Goal: Information Seeking & Learning: Learn about a topic

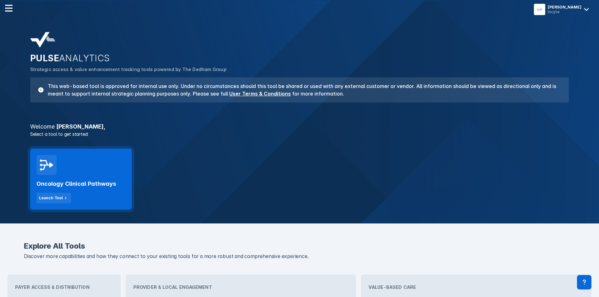
click at [70, 184] on h2 "Oncology Clinical Pathways" at bounding box center [76, 184] width 80 height 8
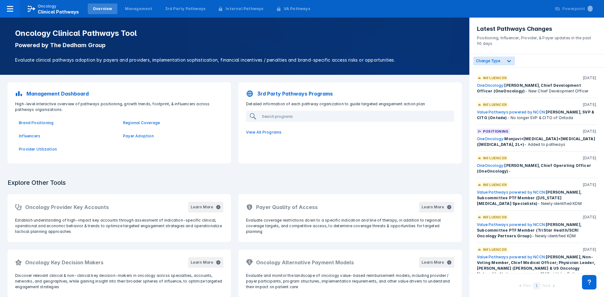
drag, startPoint x: 221, startPoint y: 144, endPoint x: 225, endPoint y: 128, distance: 16.2
drag, startPoint x: 225, startPoint y: 128, endPoint x: 207, endPoint y: 147, distance: 25.6
click at [207, 147] on div "Brand Positioning Regional Coverage Influencers Payer Adoption Provider Utiliza…" at bounding box center [119, 136] width 216 height 47
drag, startPoint x: 205, startPoint y: 188, endPoint x: 209, endPoint y: 175, distance: 13.1
drag, startPoint x: 224, startPoint y: 168, endPoint x: 239, endPoint y: 144, distance: 28.2
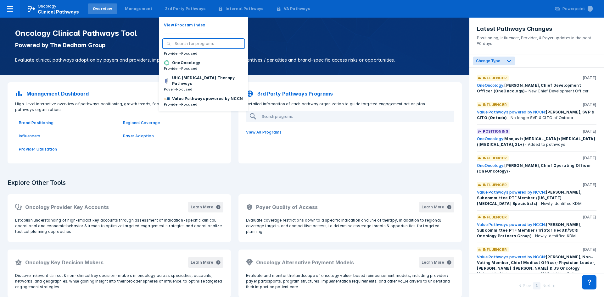
scroll to position [95, 0]
drag, startPoint x: 189, startPoint y: 84, endPoint x: 238, endPoint y: 91, distance: 49.9
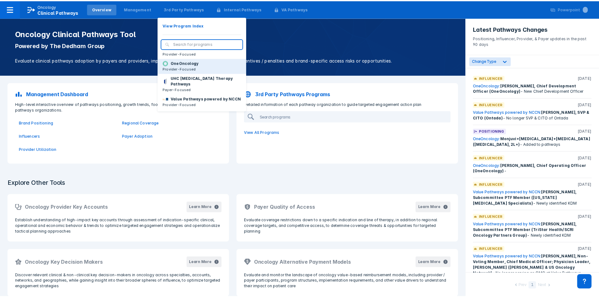
scroll to position [58, 0]
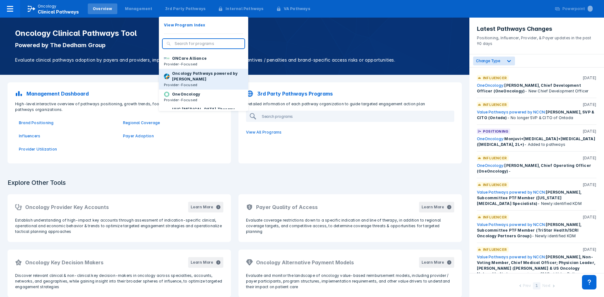
click at [205, 82] on p "Oncology Pathways powered by [PERSON_NAME]" at bounding box center [207, 76] width 71 height 11
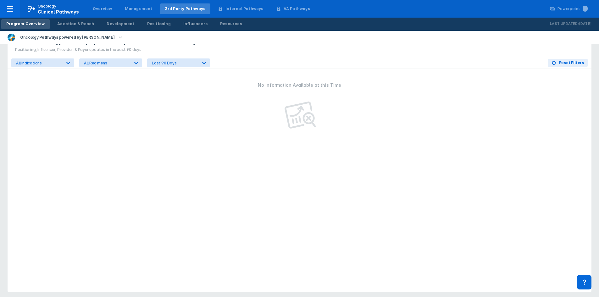
scroll to position [358, 0]
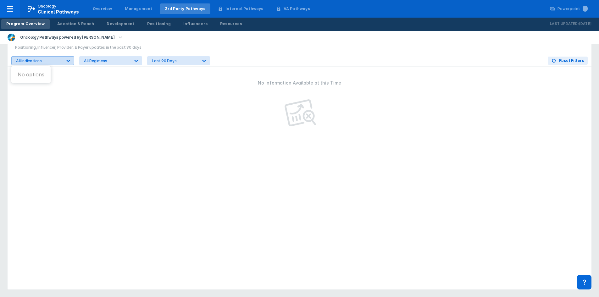
click at [55, 60] on div "All Indications" at bounding box center [39, 61] width 46 height 5
click at [92, 59] on div "All Regimens" at bounding box center [107, 61] width 46 height 5
click at [168, 61] on div "Last 90 Days" at bounding box center [175, 61] width 46 height 5
click at [217, 110] on div "No Information Available at this Time" at bounding box center [300, 178] width 584 height 223
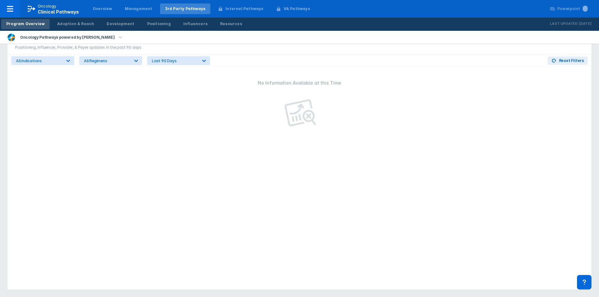
drag, startPoint x: 168, startPoint y: 230, endPoint x: 173, endPoint y: 289, distance: 59.1
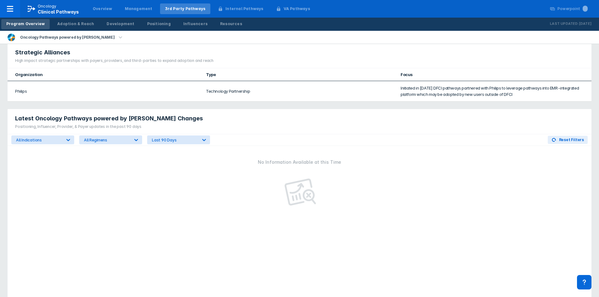
scroll to position [233, 0]
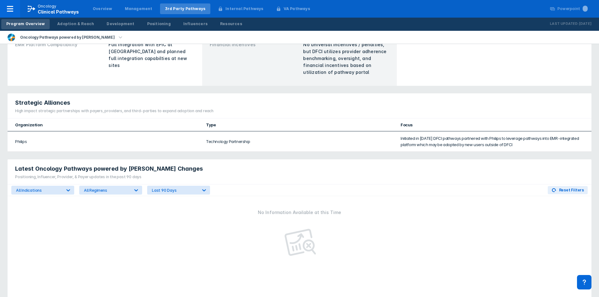
drag, startPoint x: 148, startPoint y: 230, endPoint x: 153, endPoint y: 218, distance: 12.8
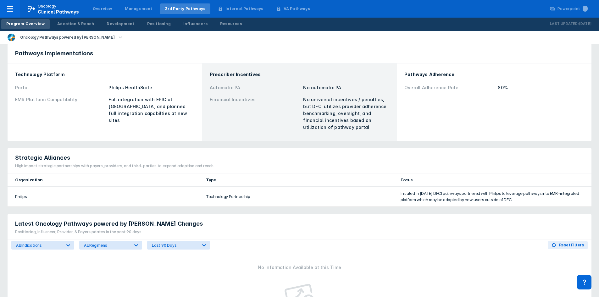
drag, startPoint x: 153, startPoint y: 218, endPoint x: 154, endPoint y: 185, distance: 32.7
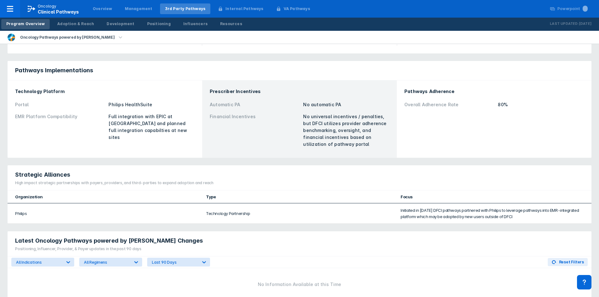
drag, startPoint x: 225, startPoint y: 132, endPoint x: 206, endPoint y: 138, distance: 19.6
click at [207, 138] on div "Prescriber Incentives Automatic PA No automatic PA Financial Incentives No univ…" at bounding box center [299, 119] width 187 height 70
drag, startPoint x: 252, startPoint y: 147, endPoint x: 267, endPoint y: 124, distance: 27.9
click at [267, 124] on div "Financial Incentives" at bounding box center [255, 130] width 90 height 35
click at [268, 124] on div "Financial Incentives" at bounding box center [255, 130] width 90 height 35
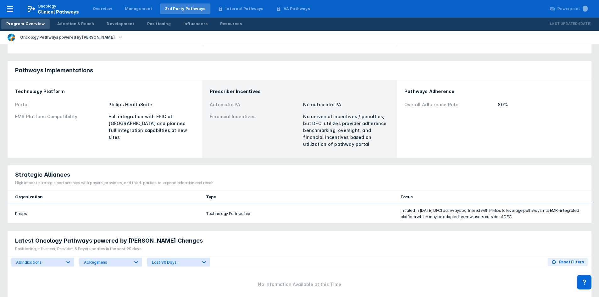
drag, startPoint x: 262, startPoint y: 133, endPoint x: 272, endPoint y: 117, distance: 18.5
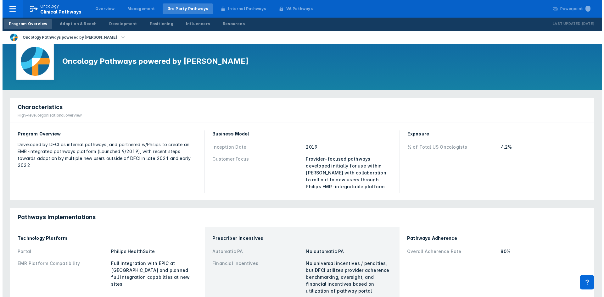
scroll to position [0, 0]
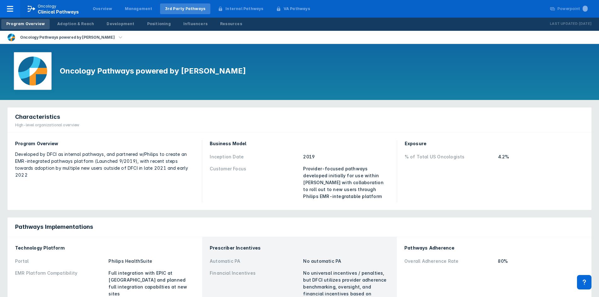
click at [117, 39] on icon "button" at bounding box center [120, 37] width 7 height 7
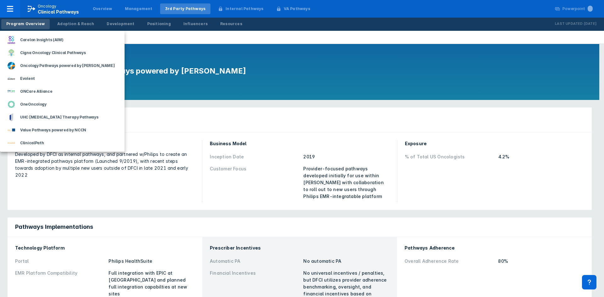
click at [192, 42] on div at bounding box center [302, 148] width 604 height 297
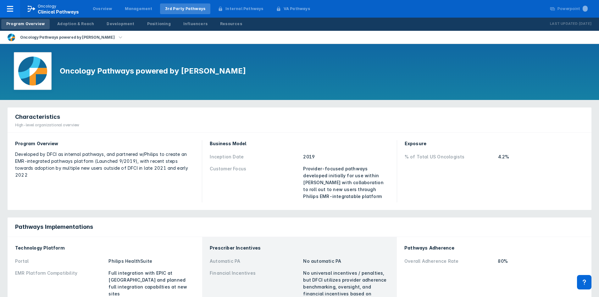
drag, startPoint x: 158, startPoint y: 123, endPoint x: 130, endPoint y: 118, distance: 29.1
click at [141, 123] on div "Characteristics High-level organizational overview" at bounding box center [300, 120] width 584 height 25
drag, startPoint x: 115, startPoint y: 117, endPoint x: 141, endPoint y: 101, distance: 31.2
drag, startPoint x: 152, startPoint y: 106, endPoint x: 167, endPoint y: 85, distance: 26.3
click at [183, 24] on div "Influencers" at bounding box center [195, 24] width 24 height 6
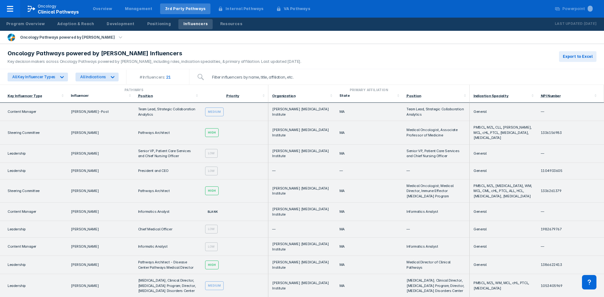
drag, startPoint x: 351, startPoint y: 81, endPoint x: 365, endPoint y: 68, distance: 18.7
drag, startPoint x: 365, startPoint y: 75, endPoint x: 370, endPoint y: 62, distance: 13.6
drag, startPoint x: 372, startPoint y: 62, endPoint x: 354, endPoint y: 73, distance: 20.3
click at [354, 73] on input "search" at bounding box center [402, 77] width 388 height 13
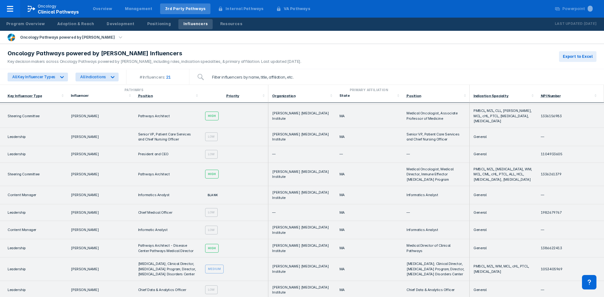
drag, startPoint x: 352, startPoint y: 87, endPoint x: 365, endPoint y: 73, distance: 18.9
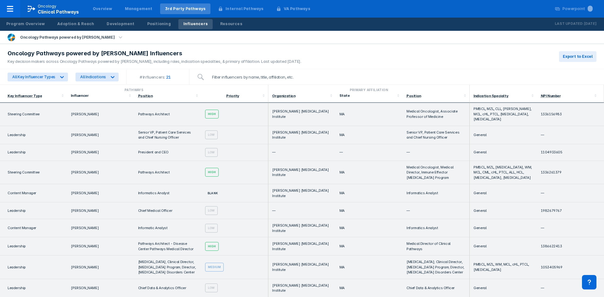
drag, startPoint x: 367, startPoint y: 77, endPoint x: 388, endPoint y: 53, distance: 31.6
click at [214, 112] on div "High" at bounding box center [212, 114] width 14 height 9
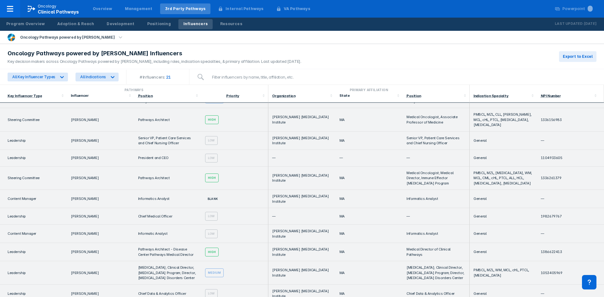
drag, startPoint x: 185, startPoint y: 146, endPoint x: 196, endPoint y: 124, distance: 24.1
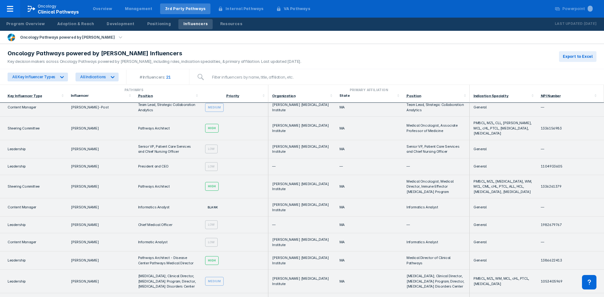
drag, startPoint x: 196, startPoint y: 126, endPoint x: 208, endPoint y: 108, distance: 21.4
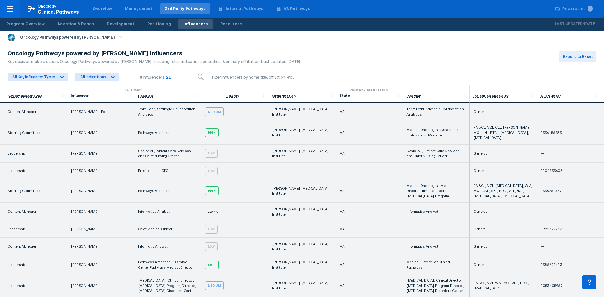
click at [212, 188] on div "High" at bounding box center [212, 191] width 14 height 9
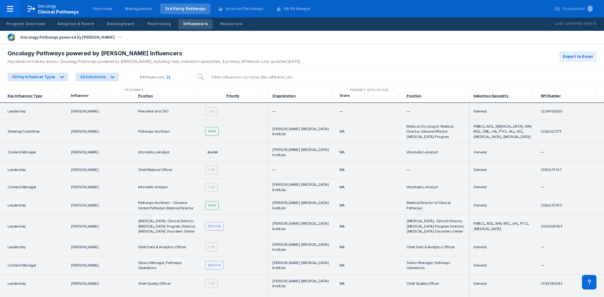
scroll to position [63, 0]
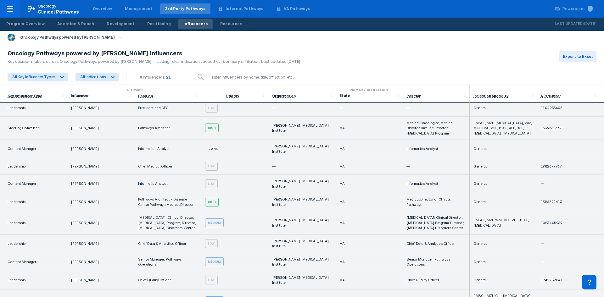
click at [207, 198] on div "High" at bounding box center [212, 202] width 14 height 9
drag, startPoint x: 226, startPoint y: 195, endPoint x: 220, endPoint y: 195, distance: 6.0
click at [220, 195] on td "High" at bounding box center [234, 202] width 67 height 18
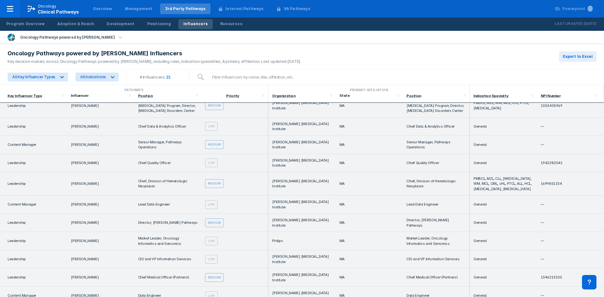
scroll to position [185, 0]
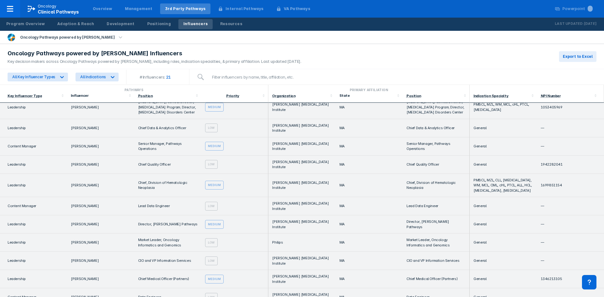
drag, startPoint x: 223, startPoint y: 212, endPoint x: 233, endPoint y: 196, distance: 18.5
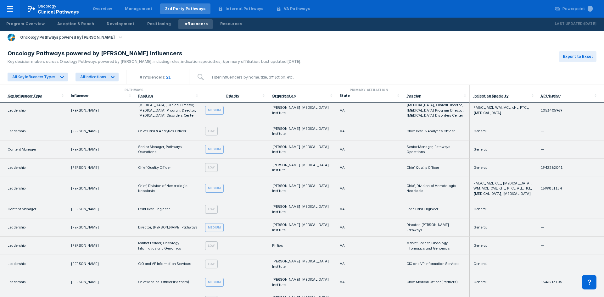
drag, startPoint x: 233, startPoint y: 196, endPoint x: 239, endPoint y: 187, distance: 11.2
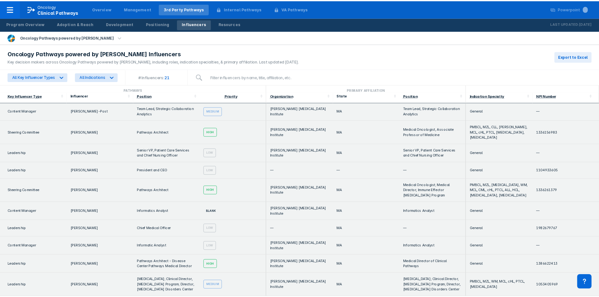
scroll to position [0, 0]
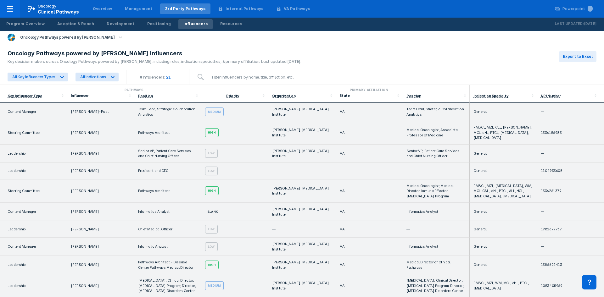
click at [165, 78] on span "21" at bounding box center [170, 77] width 11 height 5
click at [168, 77] on span "21" at bounding box center [170, 77] width 11 height 5
click at [94, 82] on div "All Key Influencer Types All Indications" at bounding box center [63, 77] width 119 height 14
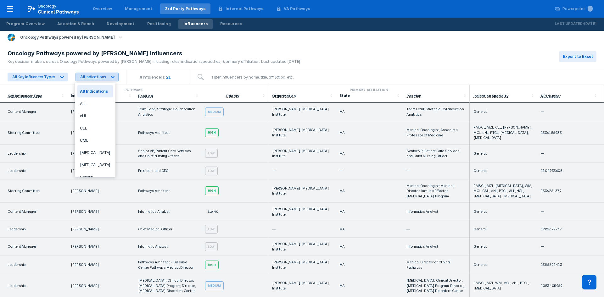
click at [105, 76] on div "All Indications" at bounding box center [91, 77] width 31 height 8
click at [101, 164] on div "[MEDICAL_DATA]" at bounding box center [95, 165] width 36 height 12
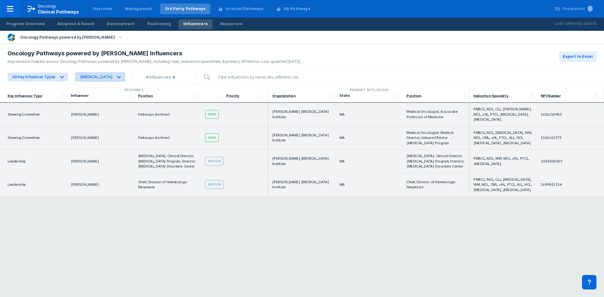
click at [120, 75] on icon at bounding box center [119, 77] width 6 height 6
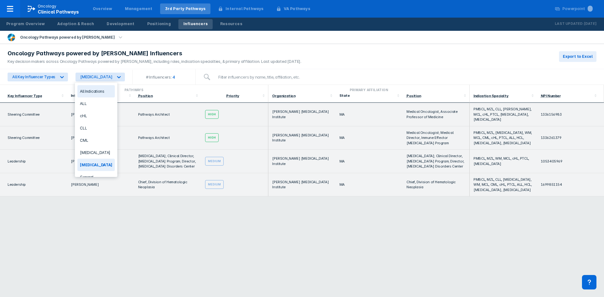
click at [104, 91] on div "All Indications" at bounding box center [95, 91] width 37 height 12
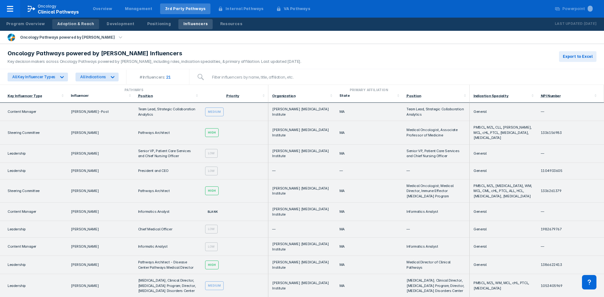
click at [66, 23] on div "Adoption & Reach" at bounding box center [75, 24] width 37 height 6
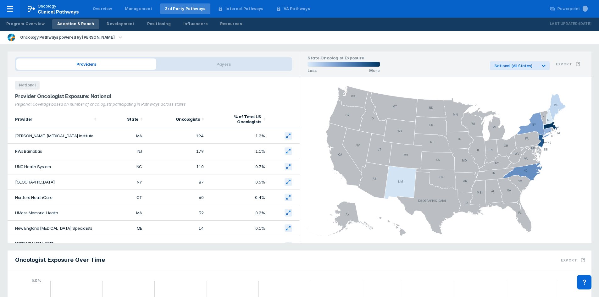
drag, startPoint x: 77, startPoint y: 105, endPoint x: 72, endPoint y: 105, distance: 4.4
click at [72, 105] on div "Regional Coverage based on number of oncologists participating in Pathways acro…" at bounding box center [153, 104] width 277 height 5
drag, startPoint x: 75, startPoint y: 121, endPoint x: 62, endPoint y: 117, distance: 13.1
click at [63, 116] on div "Provider" at bounding box center [55, 119] width 81 height 6
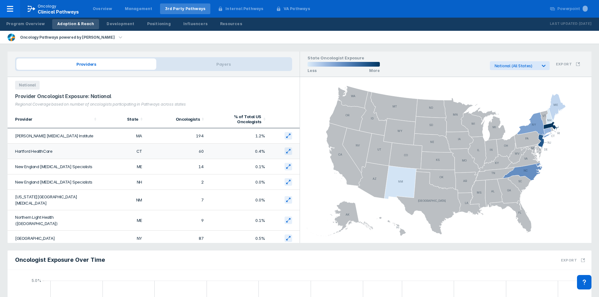
click at [60, 150] on td "Hartford HealthCare" at bounding box center [54, 151] width 92 height 15
click at [57, 135] on td "[PERSON_NAME] [MEDICAL_DATA] Institute" at bounding box center [54, 135] width 92 height 15
click at [49, 136] on td "[PERSON_NAME] [MEDICAL_DATA] Institute" at bounding box center [54, 135] width 92 height 15
click at [568, 68] on button "Export" at bounding box center [568, 64] width 32 height 12
click at [527, 92] on div "Export PowerPoint Slide" at bounding box center [543, 90] width 65 height 7
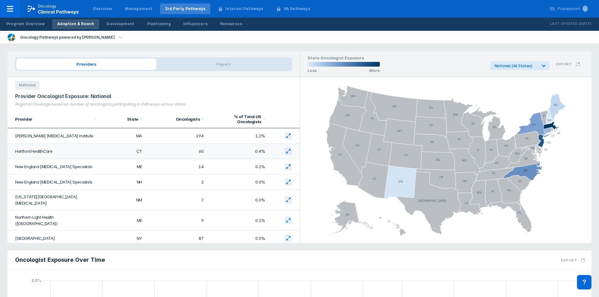
click at [41, 151] on td "Hartford HealthCare" at bounding box center [54, 151] width 92 height 15
click at [286, 153] on icon at bounding box center [288, 151] width 5 height 5
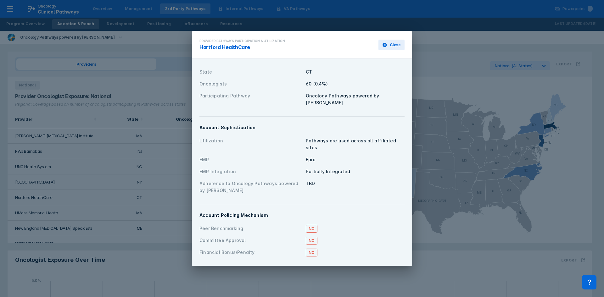
drag, startPoint x: 272, startPoint y: 101, endPoint x: 276, endPoint y: 86, distance: 16.0
click at [264, 100] on div "Participating Pathway" at bounding box center [250, 100] width 103 height 14
click at [393, 47] on span "Close" at bounding box center [395, 45] width 11 height 6
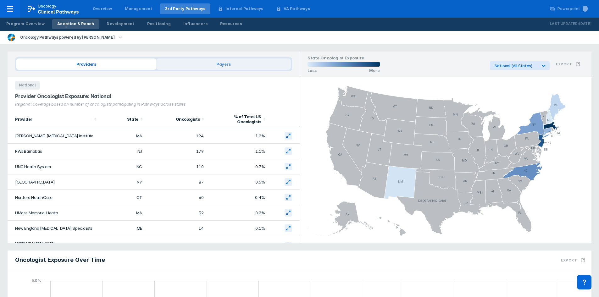
click at [218, 65] on span "Payers" at bounding box center [223, 64] width 135 height 11
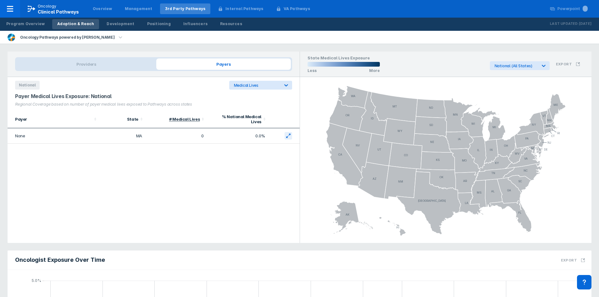
click at [105, 72] on div "Providers Payers" at bounding box center [154, 64] width 292 height 25
click at [93, 59] on span "Providers" at bounding box center [86, 64] width 140 height 11
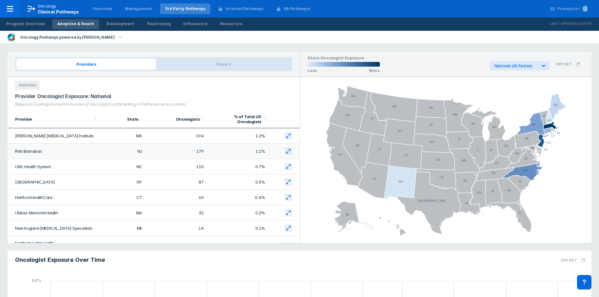
click at [28, 149] on td "RWJ Barnabas" at bounding box center [54, 151] width 92 height 15
click at [29, 153] on td "RWJ Barnabas" at bounding box center [54, 151] width 92 height 15
click at [286, 137] on icon at bounding box center [288, 135] width 5 height 5
click at [286, 149] on icon at bounding box center [288, 151] width 5 height 5
click at [286, 167] on icon at bounding box center [288, 166] width 5 height 5
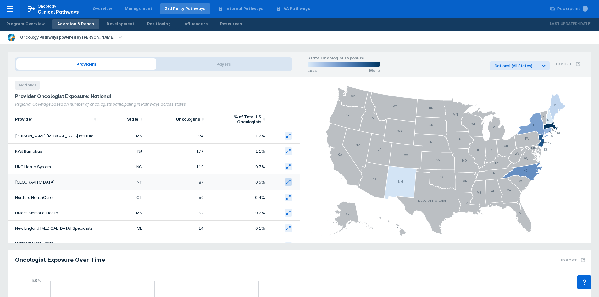
click at [286, 182] on icon at bounding box center [288, 182] width 5 height 5
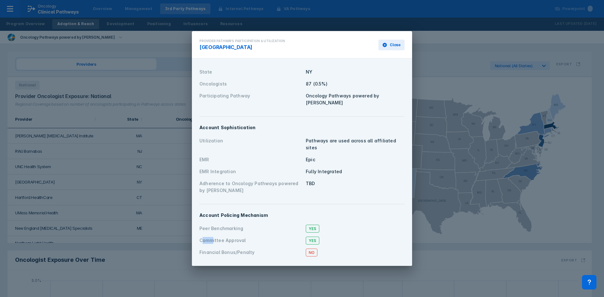
drag, startPoint x: 203, startPoint y: 236, endPoint x: 212, endPoint y: 235, distance: 8.9
click at [212, 237] on div "Committee Approval" at bounding box center [250, 240] width 103 height 7
click at [218, 228] on div "Peer Benchmarking" at bounding box center [250, 228] width 103 height 7
click at [340, 156] on div "Epic" at bounding box center [355, 159] width 99 height 7
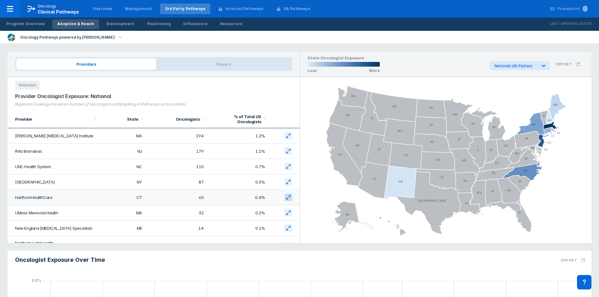
click at [286, 195] on icon at bounding box center [288, 197] width 5 height 5
click at [280, 223] on td at bounding box center [284, 228] width 31 height 15
click at [286, 227] on icon at bounding box center [288, 228] width 5 height 5
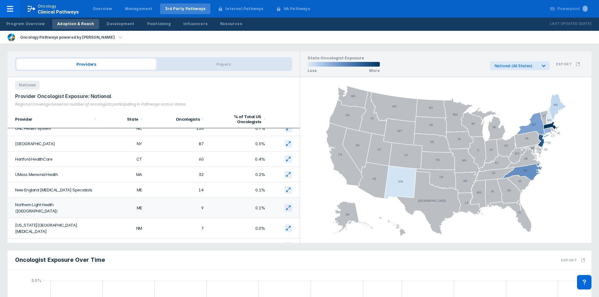
scroll to position [39, 0]
click at [286, 206] on icon at bounding box center [288, 207] width 5 height 5
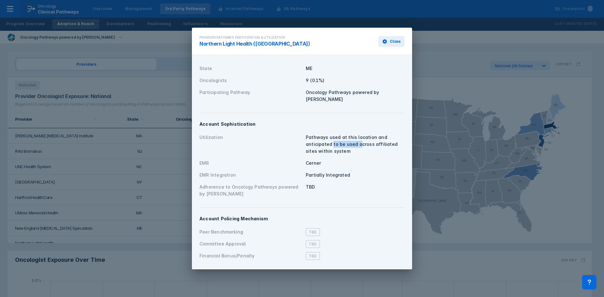
drag, startPoint x: 332, startPoint y: 143, endPoint x: 360, endPoint y: 143, distance: 28.0
click at [360, 143] on div "Pathways used at this location and anticipated to be used across affiliated sit…" at bounding box center [355, 144] width 99 height 21
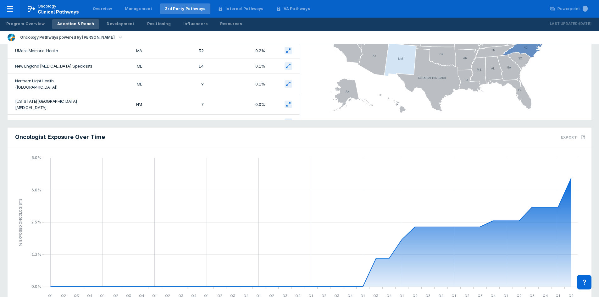
scroll to position [153, 0]
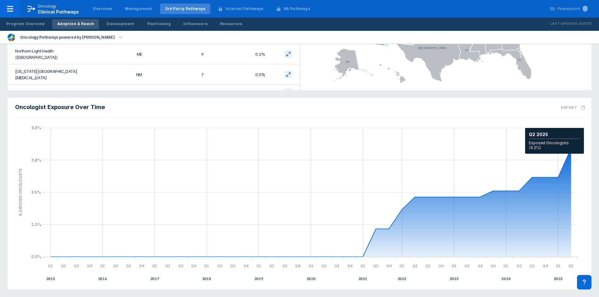
drag, startPoint x: 571, startPoint y: 152, endPoint x: 430, endPoint y: 206, distance: 150.8
click at [439, 199] on icon "area chart , with 1 area series, . Y-scale minimum value is 0 , maximum value i…" at bounding box center [311, 203] width 521 height 109
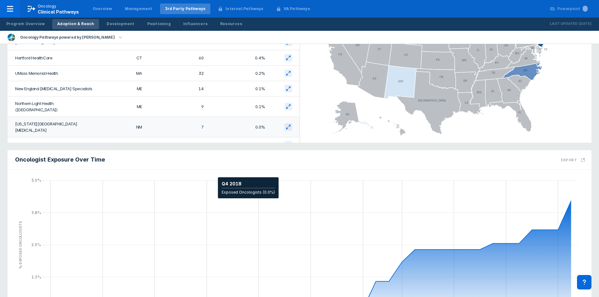
drag, startPoint x: 242, startPoint y: 174, endPoint x: 246, endPoint y: 150, distance: 25.0
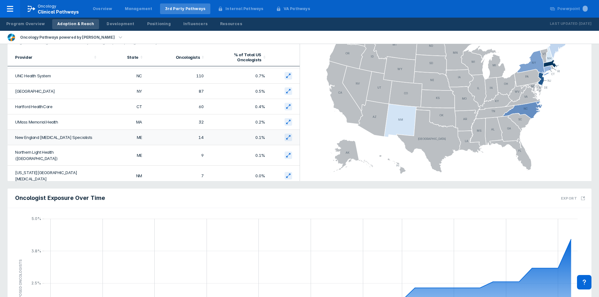
drag, startPoint x: 245, startPoint y: 157, endPoint x: 250, endPoint y: 132, distance: 24.6
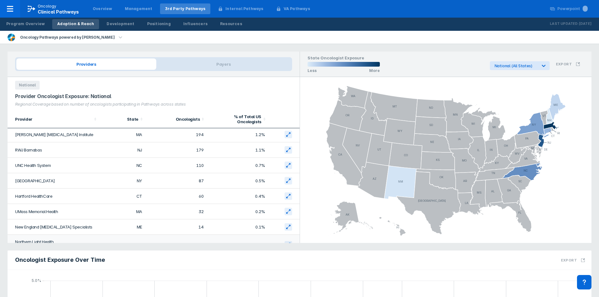
scroll to position [0, 0]
click at [289, 135] on icon at bounding box center [290, 135] width 2 height 2
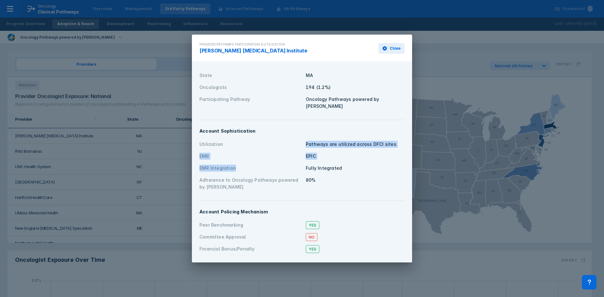
drag, startPoint x: 271, startPoint y: 132, endPoint x: 266, endPoint y: 140, distance: 9.3
click at [266, 140] on div "Utilization Pathways are utilized across DFCI sites EMR EPIC EMR Integration Fu…" at bounding box center [301, 165] width 205 height 55
click at [266, 140] on div "Utilization Pathways are utilized across DFCI sites" at bounding box center [301, 144] width 205 height 12
click at [242, 49] on div "[PERSON_NAME] [MEDICAL_DATA] Institute" at bounding box center [253, 51] width 108 height 8
drag, startPoint x: 261, startPoint y: 145, endPoint x: 273, endPoint y: 126, distance: 22.1
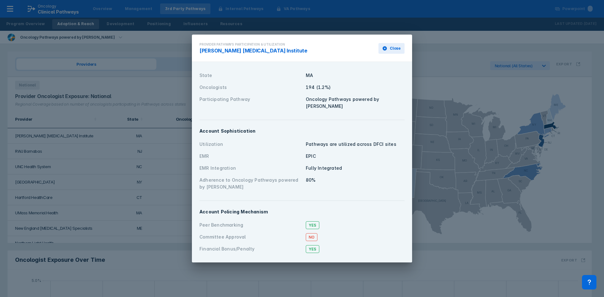
drag, startPoint x: 279, startPoint y: 147, endPoint x: 294, endPoint y: 119, distance: 31.3
click at [395, 47] on span "Close" at bounding box center [395, 49] width 11 height 6
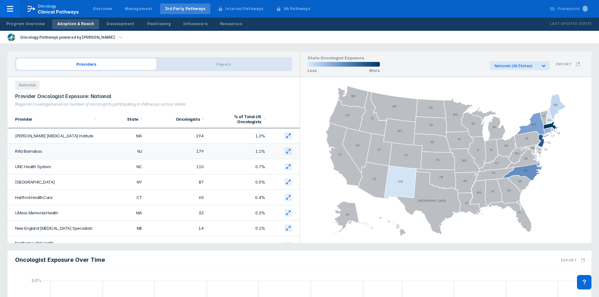
drag, startPoint x: 216, startPoint y: 152, endPoint x: 235, endPoint y: 149, distance: 19.7
click at [216, 152] on td "1.1%" at bounding box center [237, 151] width 61 height 15
click at [286, 150] on icon at bounding box center [288, 151] width 5 height 5
click at [43, 166] on td "UNC Health System" at bounding box center [54, 166] width 92 height 15
click at [286, 167] on icon at bounding box center [288, 166] width 5 height 5
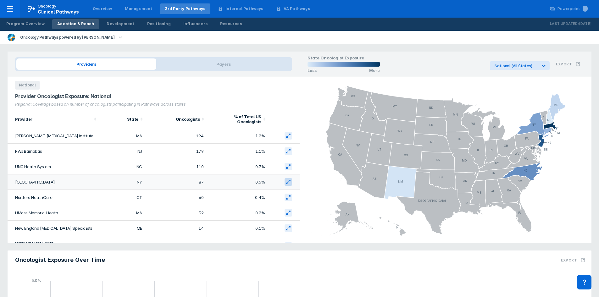
click at [286, 182] on icon at bounding box center [288, 182] width 5 height 5
click at [286, 196] on icon at bounding box center [288, 197] width 5 height 5
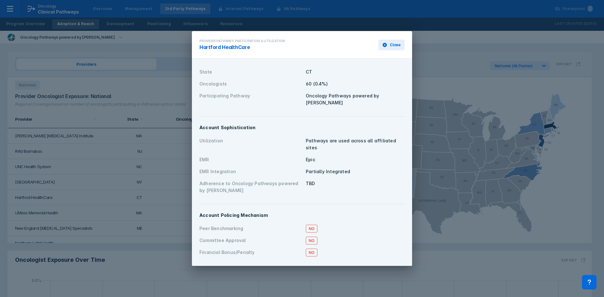
click at [393, 44] on button "Close" at bounding box center [391, 45] width 26 height 11
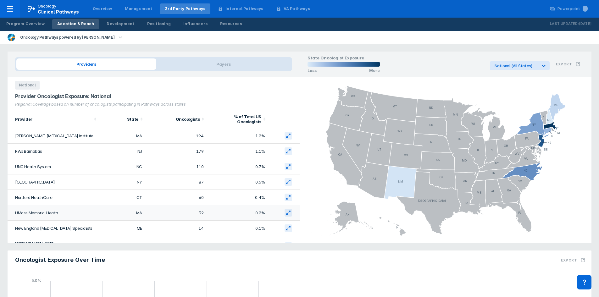
click at [289, 211] on td at bounding box center [284, 212] width 31 height 15
click at [286, 213] on icon at bounding box center [288, 212] width 5 height 5
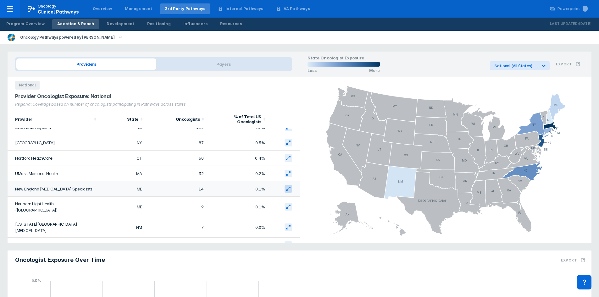
click at [285, 188] on button at bounding box center [289, 189] width 8 height 8
click at [289, 205] on icon at bounding box center [290, 206] width 2 height 2
click at [286, 225] on icon at bounding box center [288, 227] width 5 height 5
click at [289, 243] on icon at bounding box center [290, 244] width 2 height 2
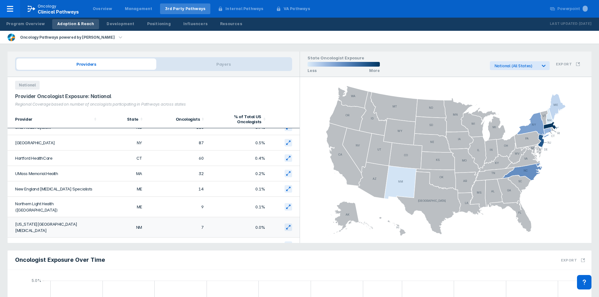
drag, startPoint x: 96, startPoint y: 212, endPoint x: 86, endPoint y: 220, distance: 12.1
click at [86, 220] on td "[US_STATE][GEOGRAPHIC_DATA][MEDICAL_DATA]" at bounding box center [54, 227] width 92 height 20
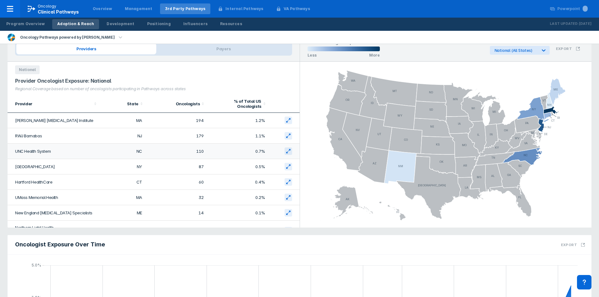
scroll to position [0, 0]
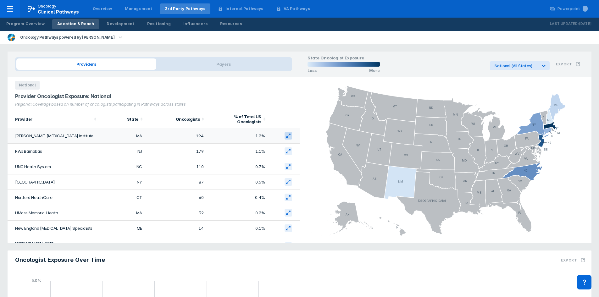
click at [286, 135] on icon at bounding box center [288, 135] width 5 height 5
click at [138, 79] on div "National" at bounding box center [154, 83] width 292 height 13
drag, startPoint x: 393, startPoint y: 180, endPoint x: 339, endPoint y: 170, distance: 55.0
click at [339, 170] on icon at bounding box center [344, 154] width 37 height 63
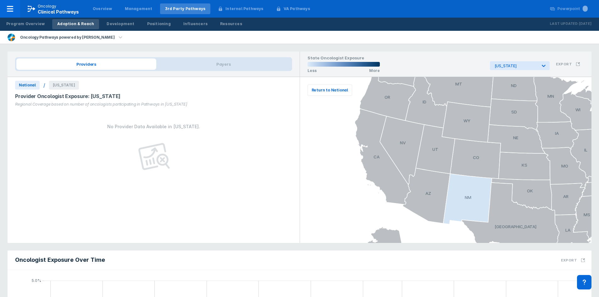
drag, startPoint x: 340, startPoint y: 125, endPoint x: 348, endPoint y: 104, distance: 22.3
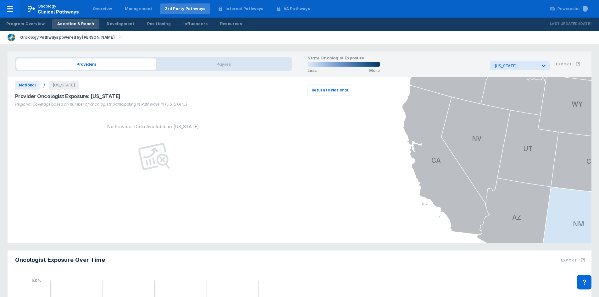
click at [345, 128] on rect at bounding box center [446, 160] width 266 height 166
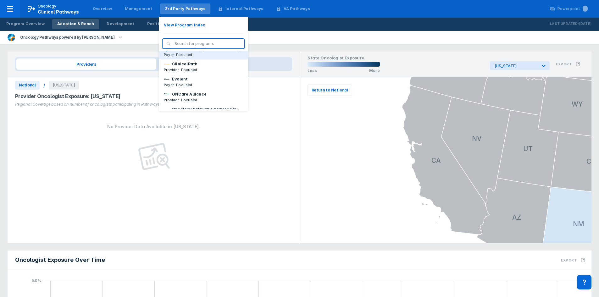
scroll to position [31, 0]
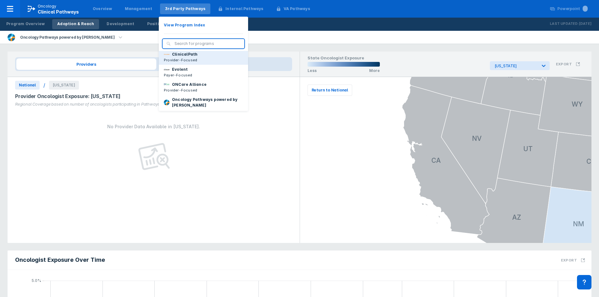
click at [190, 63] on p "Provider-Focused" at bounding box center [181, 60] width 34 height 6
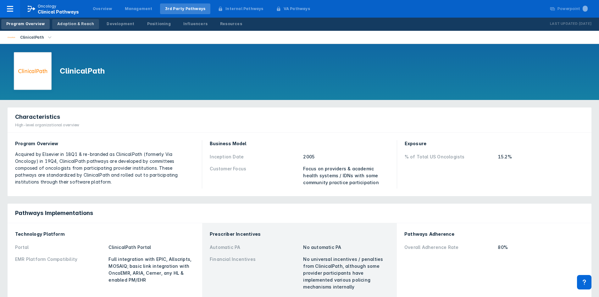
click at [78, 25] on div "Adoption & Reach" at bounding box center [75, 24] width 37 height 6
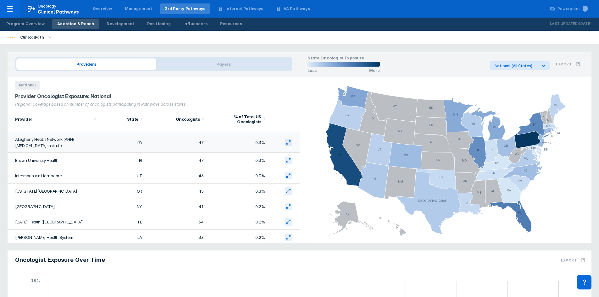
scroll to position [409, 0]
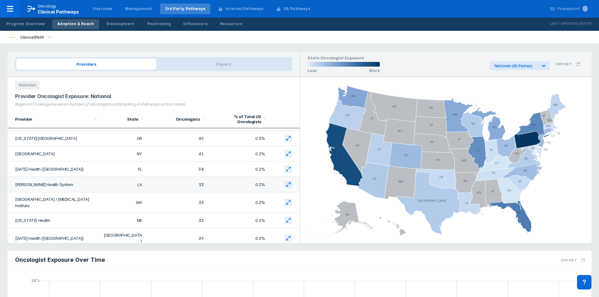
click at [63, 177] on td "[PERSON_NAME] Health System" at bounding box center [54, 184] width 92 height 15
click at [285, 181] on button at bounding box center [289, 185] width 8 height 8
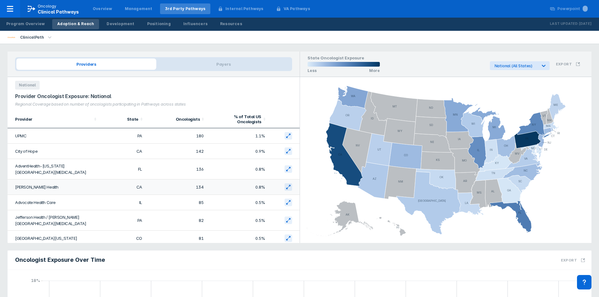
scroll to position [0, 0]
click at [286, 138] on button at bounding box center [289, 136] width 8 height 8
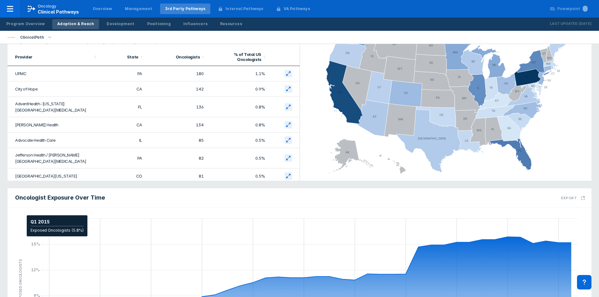
scroll to position [63, 0]
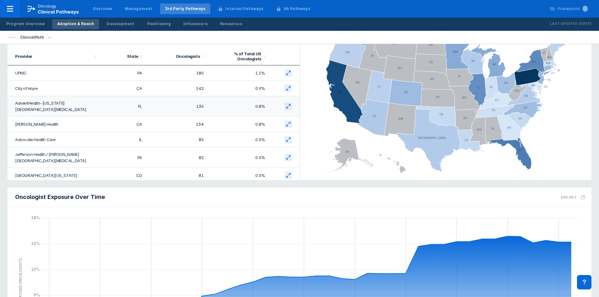
drag, startPoint x: 130, startPoint y: 138, endPoint x: 135, endPoint y: 120, distance: 18.6
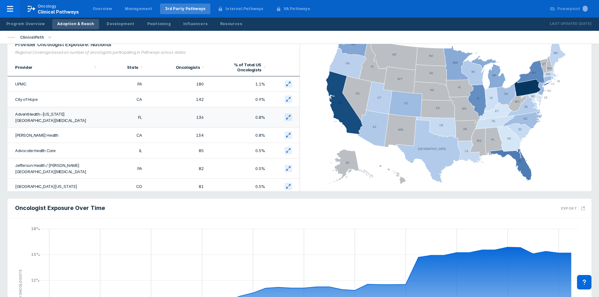
drag, startPoint x: 135, startPoint y: 120, endPoint x: 140, endPoint y: 105, distance: 15.9
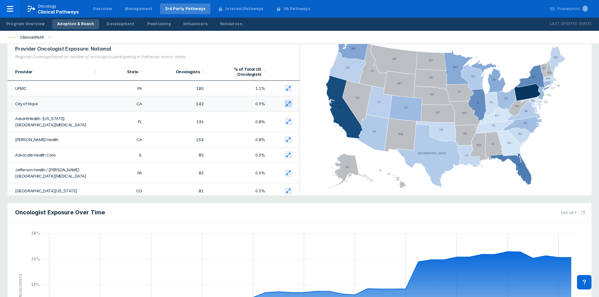
click at [286, 104] on icon at bounding box center [288, 103] width 5 height 5
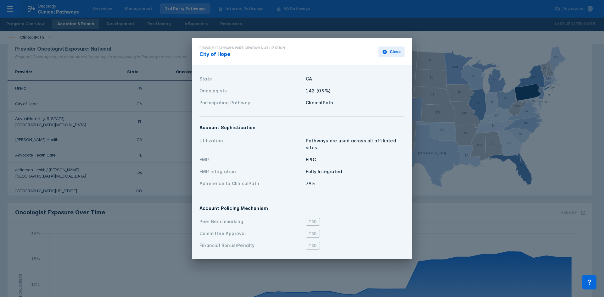
drag, startPoint x: 274, startPoint y: 180, endPoint x: 252, endPoint y: 174, distance: 22.2
click at [256, 181] on div "Adherence to ClinicalPath" at bounding box center [250, 183] width 103 height 7
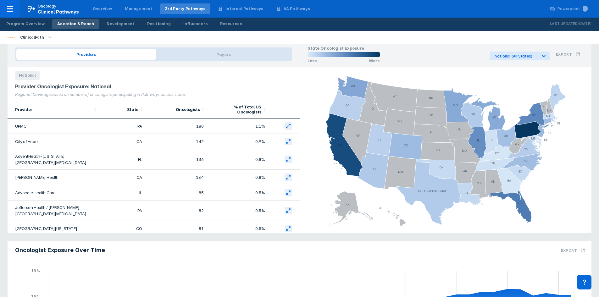
scroll to position [0, 0]
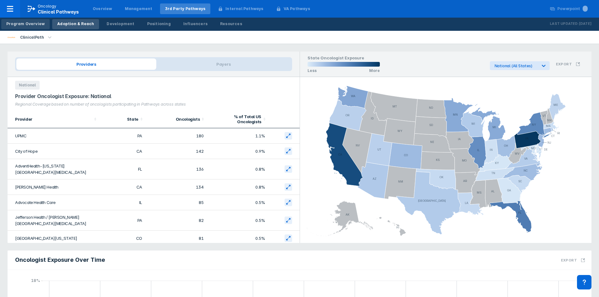
click at [15, 24] on div "Program Overview" at bounding box center [25, 24] width 38 height 6
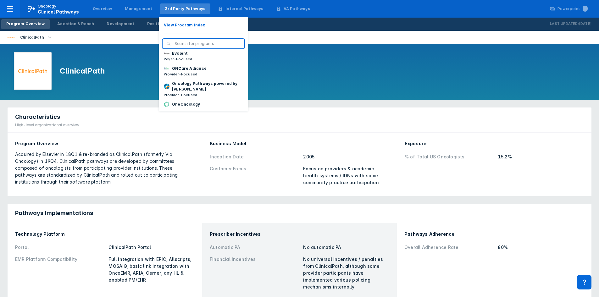
scroll to position [63, 0]
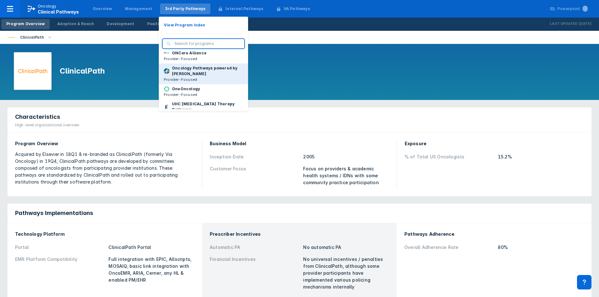
click at [184, 77] on p "Oncology Pathways powered by [PERSON_NAME]" at bounding box center [207, 70] width 71 height 11
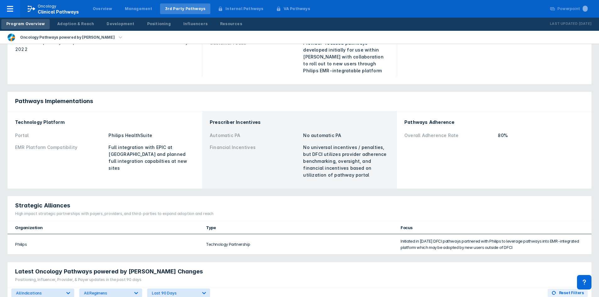
drag, startPoint x: 167, startPoint y: 177, endPoint x: 169, endPoint y: 170, distance: 8.1
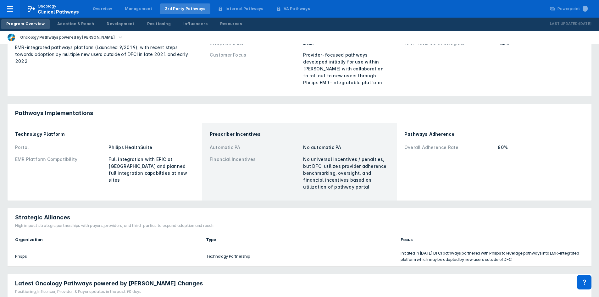
scroll to position [105, 0]
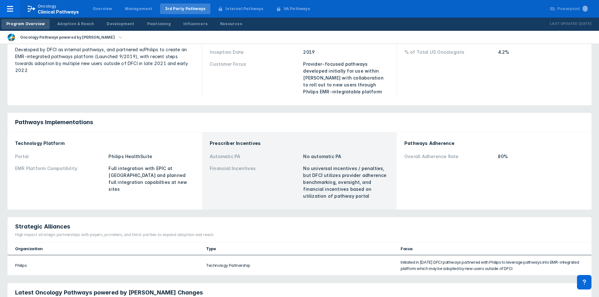
drag, startPoint x: 169, startPoint y: 170, endPoint x: 175, endPoint y: 155, distance: 15.4
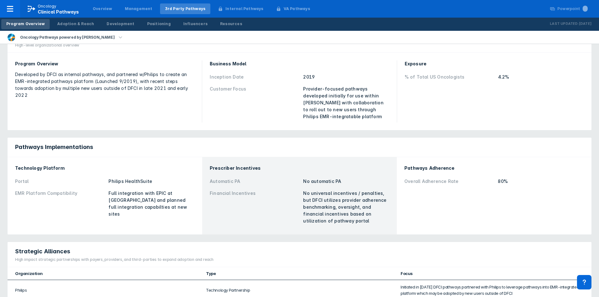
drag, startPoint x: 225, startPoint y: 195, endPoint x: 244, endPoint y: 174, distance: 29.0
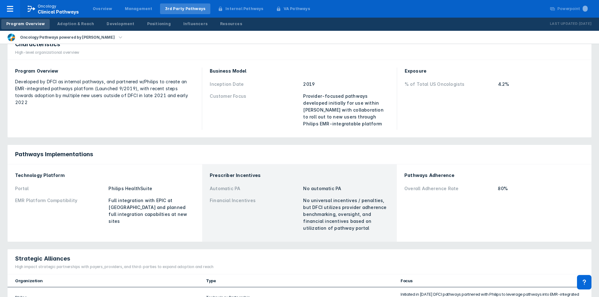
drag, startPoint x: 244, startPoint y: 172, endPoint x: 222, endPoint y: 172, distance: 22.0
click at [222, 172] on div "Prescriber Incentives Automatic PA No automatic PA Financial Incentives No univ…" at bounding box center [299, 203] width 187 height 70
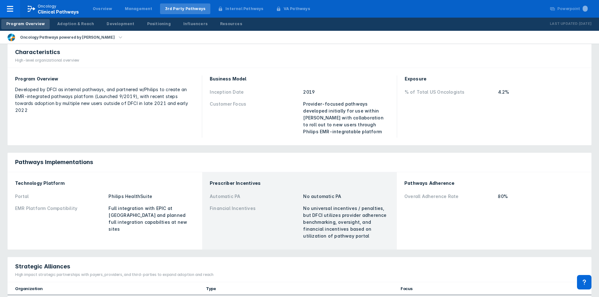
drag, startPoint x: 235, startPoint y: 164, endPoint x: 256, endPoint y: 145, distance: 28.8
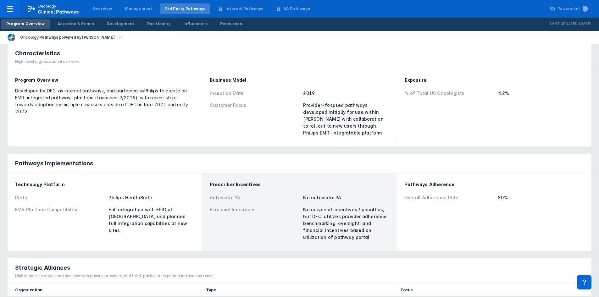
drag, startPoint x: 266, startPoint y: 134, endPoint x: 270, endPoint y: 128, distance: 7.0
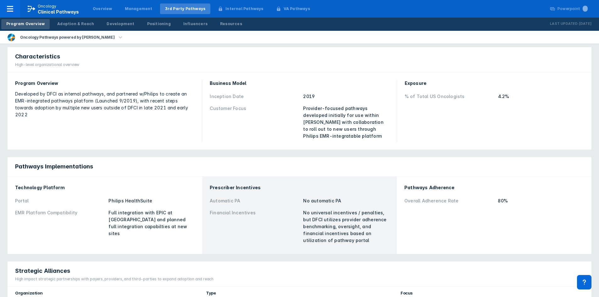
drag, startPoint x: 326, startPoint y: 104, endPoint x: 388, endPoint y: 103, distance: 62.3
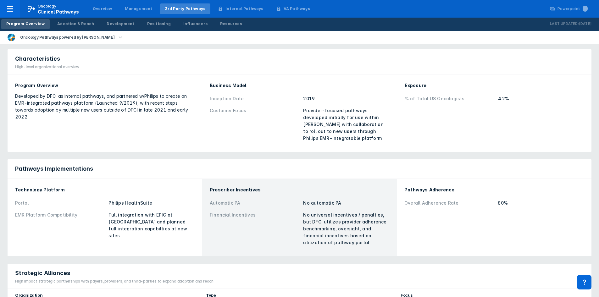
click at [417, 99] on div "% of Total US Oncologists" at bounding box center [450, 98] width 90 height 7
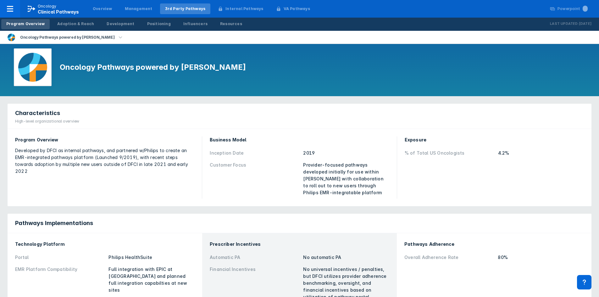
scroll to position [0, 0]
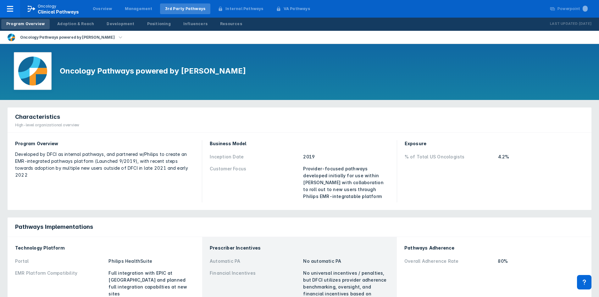
drag, startPoint x: 95, startPoint y: 161, endPoint x: 64, endPoint y: 164, distance: 31.6
click at [64, 164] on div "Developed by DFCI as internal pathways, and partnered w/Philips to create an EM…" at bounding box center [104, 165] width 179 height 28
click at [55, 8] on p "Oncology" at bounding box center [47, 6] width 19 height 6
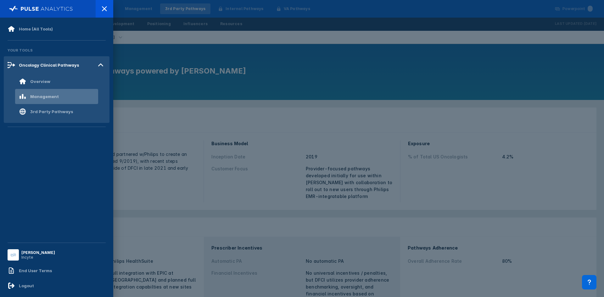
click at [45, 94] on div "Management" at bounding box center [44, 96] width 29 height 5
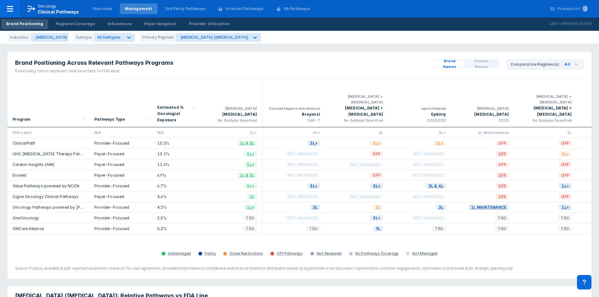
drag, startPoint x: 66, startPoint y: 142, endPoint x: 50, endPoint y: 170, distance: 32.4
click at [79, 87] on div "Program" at bounding box center [49, 103] width 72 height 43
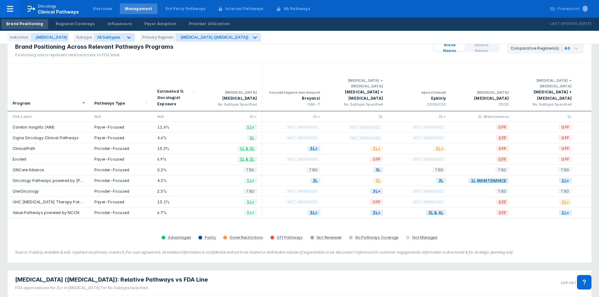
scroll to position [31, 0]
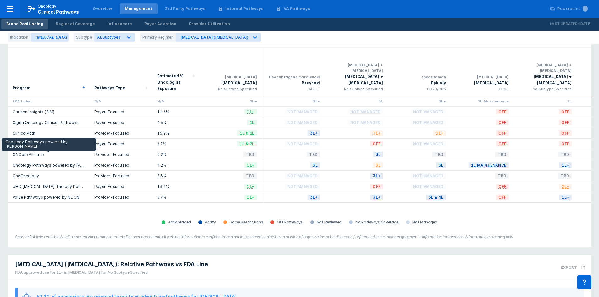
click at [64, 163] on link "Oncology Pathways powered by [PERSON_NAME]" at bounding box center [61, 165] width 96 height 5
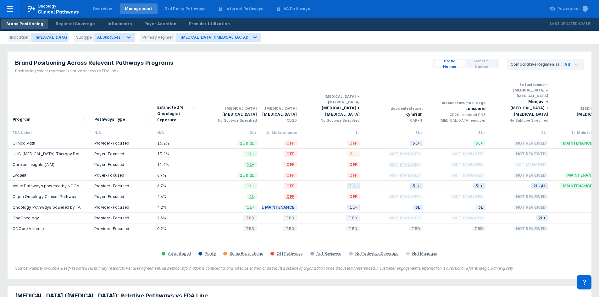
drag, startPoint x: 532, startPoint y: 191, endPoint x: 537, endPoint y: 147, distance: 44.4
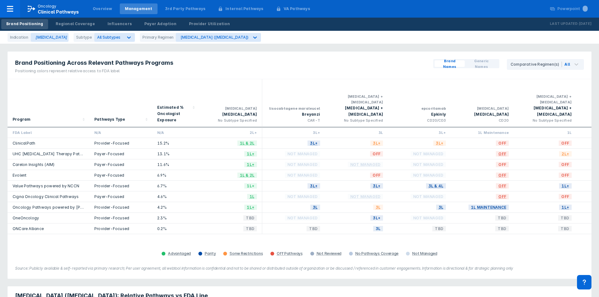
drag, startPoint x: 512, startPoint y: 185, endPoint x: 395, endPoint y: 193, distance: 116.4
